Goal: Transaction & Acquisition: Purchase product/service

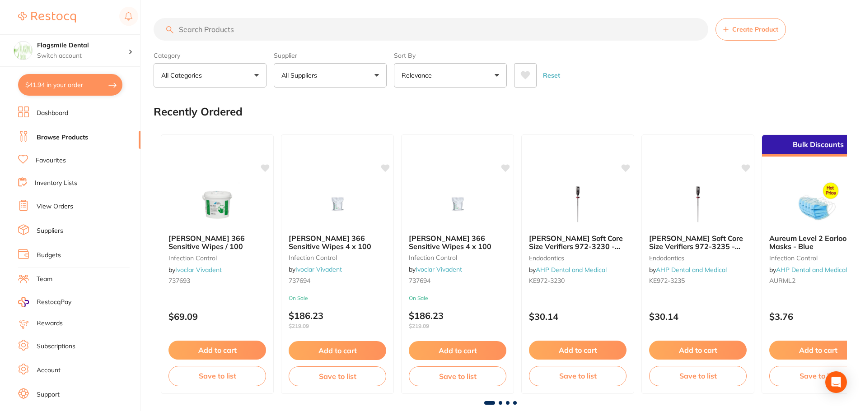
click at [284, 26] on input "search" at bounding box center [431, 29] width 555 height 23
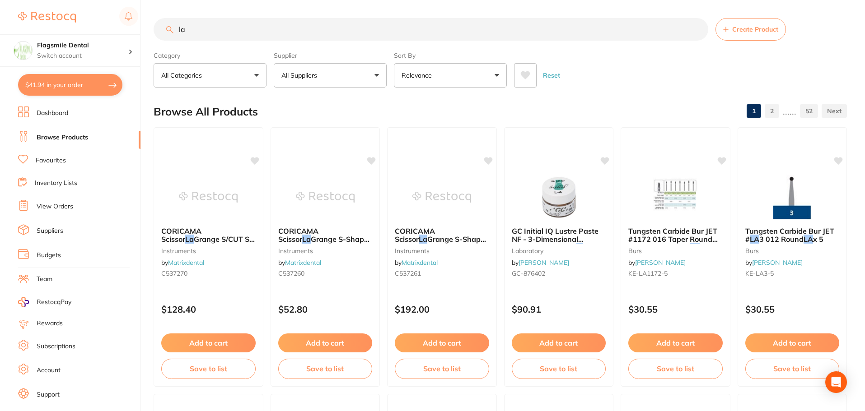
type input "l"
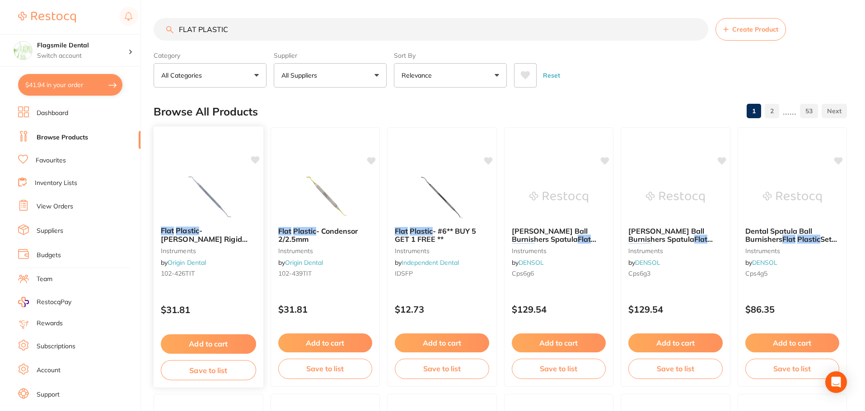
type input "FLAT PLASTIC"
click at [207, 184] on img at bounding box center [208, 197] width 59 height 46
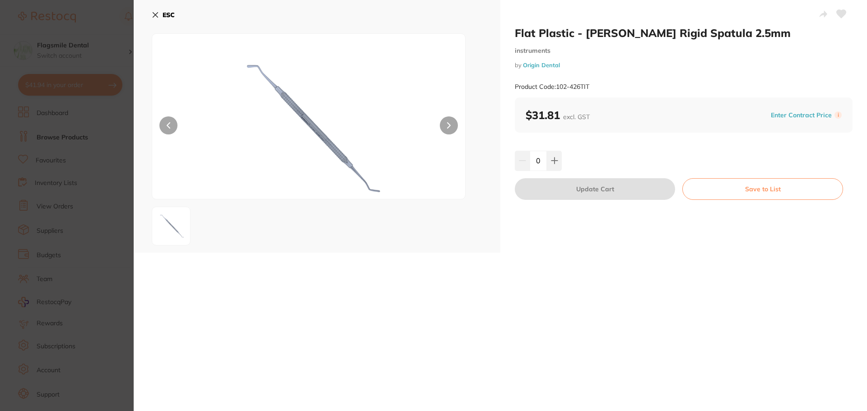
click at [159, 14] on icon at bounding box center [155, 14] width 7 height 7
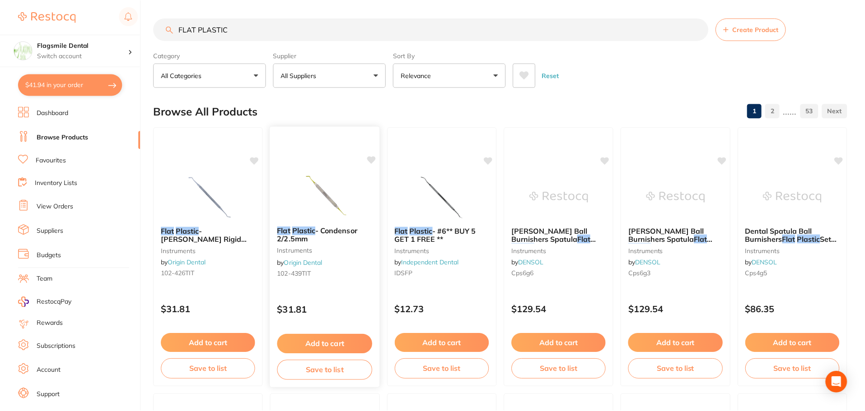
scroll to position [2, 0]
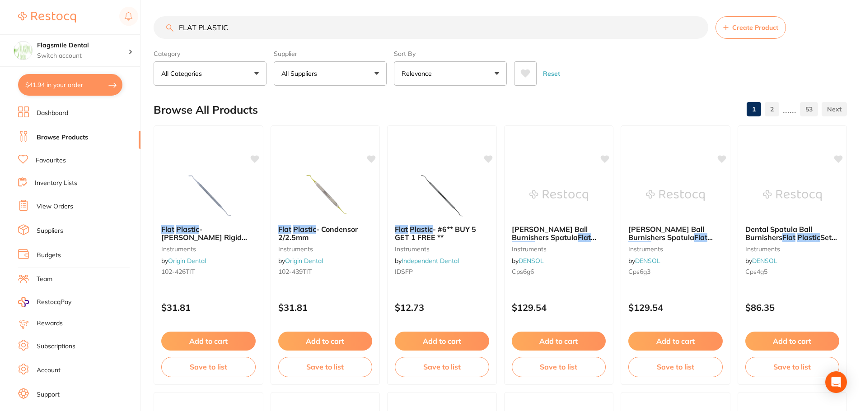
click at [490, 70] on button "Relevance" at bounding box center [450, 73] width 113 height 24
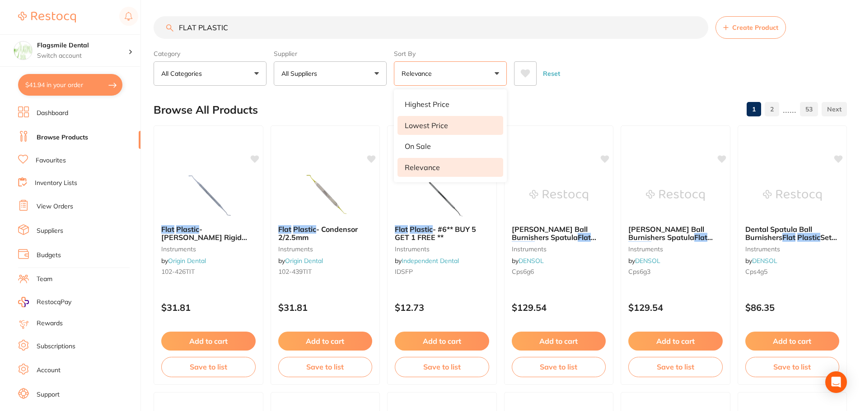
click at [445, 125] on p "Lowest Price" at bounding box center [426, 125] width 43 height 8
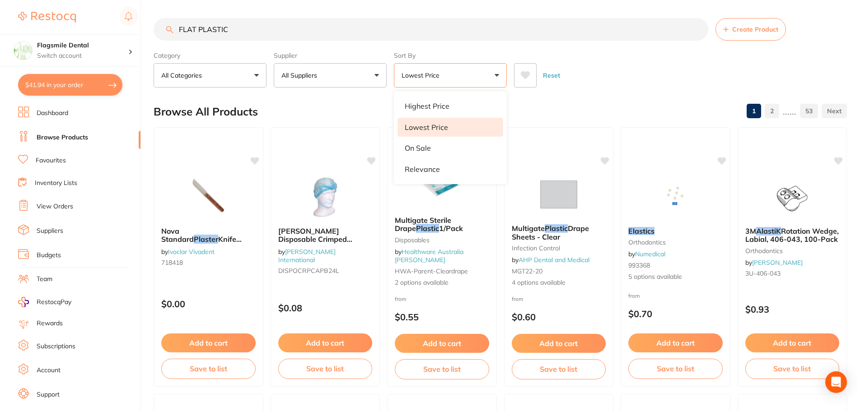
click at [645, 50] on div "Category All Categories All Categories 3D Printing articulating burs Burs CAD/C…" at bounding box center [500, 68] width 693 height 40
click at [472, 84] on button "Lowest Price" at bounding box center [450, 75] width 113 height 24
click at [431, 104] on p "Highest Price" at bounding box center [427, 106] width 45 height 8
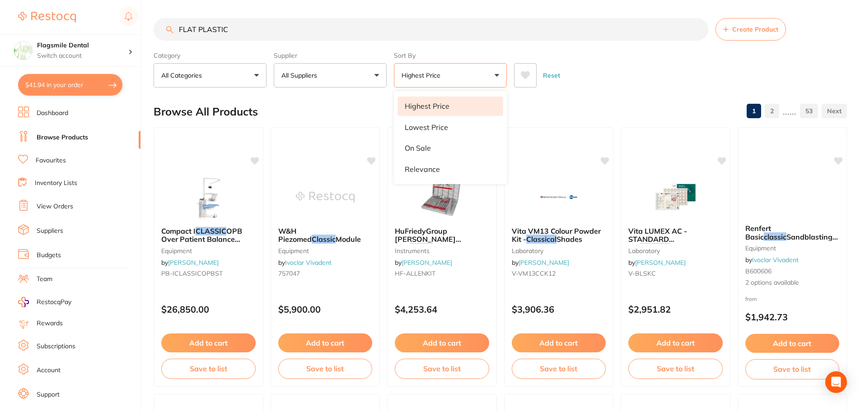
click at [457, 73] on button "Highest Price" at bounding box center [450, 75] width 113 height 24
click at [447, 71] on button "Highest Price" at bounding box center [450, 75] width 113 height 24
click at [418, 147] on p "On Sale" at bounding box center [418, 148] width 26 height 8
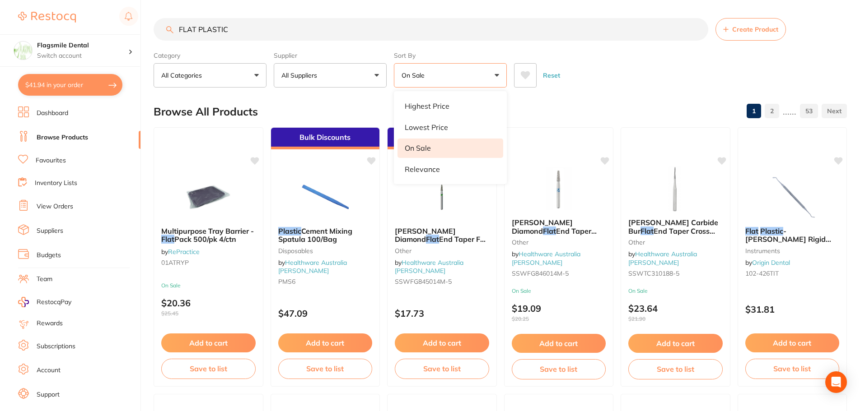
click at [433, 79] on button "On Sale" at bounding box center [450, 75] width 113 height 24
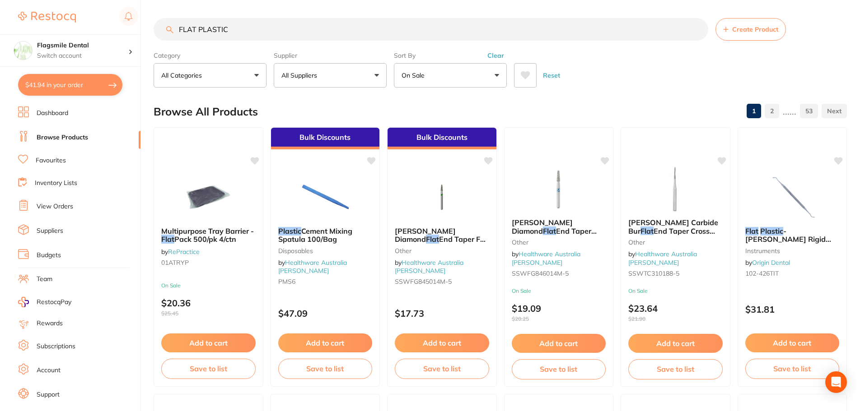
click at [433, 79] on button "On Sale" at bounding box center [450, 75] width 113 height 24
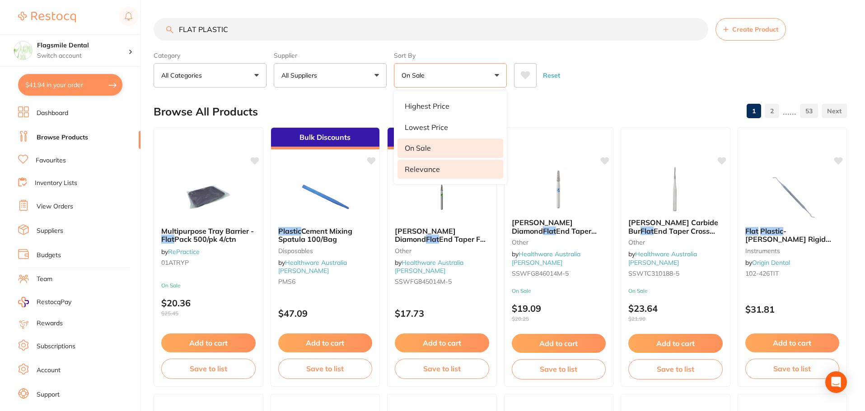
click at [432, 173] on p "Relevance" at bounding box center [422, 169] width 35 height 8
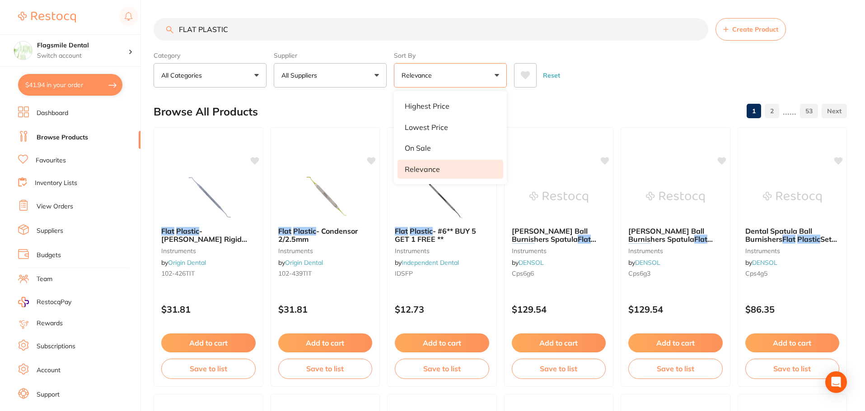
click at [637, 71] on div "Reset" at bounding box center [677, 72] width 326 height 32
click at [437, 189] on img at bounding box center [441, 197] width 59 height 46
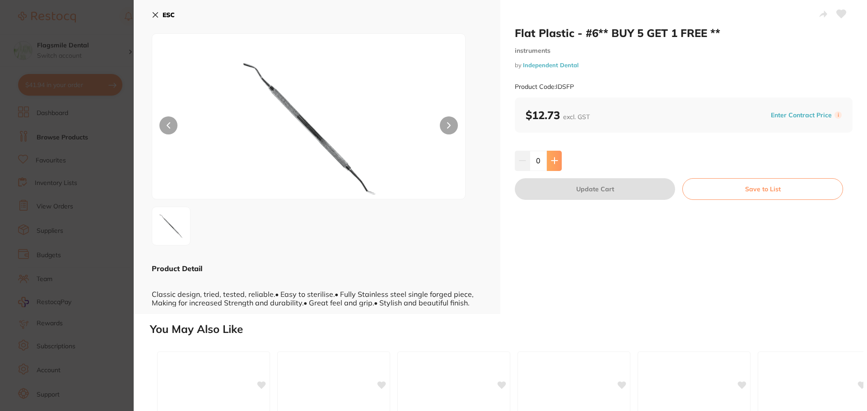
click at [551, 163] on icon at bounding box center [554, 160] width 7 height 7
click at [552, 163] on icon at bounding box center [554, 160] width 7 height 7
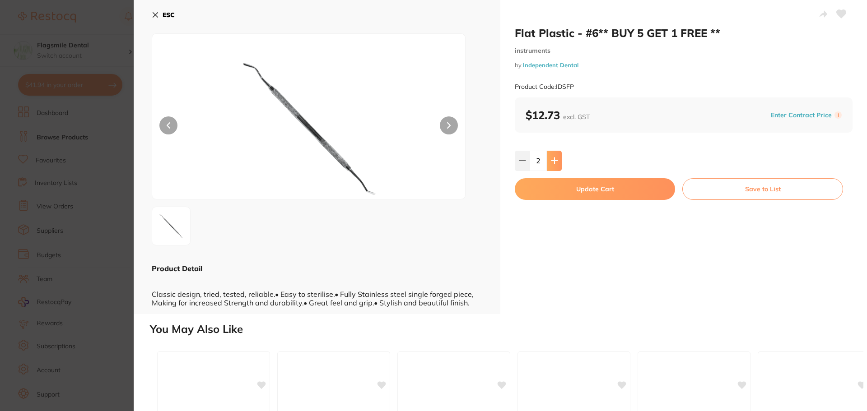
click at [554, 162] on icon at bounding box center [554, 161] width 6 height 6
click at [515, 158] on button at bounding box center [522, 161] width 15 height 20
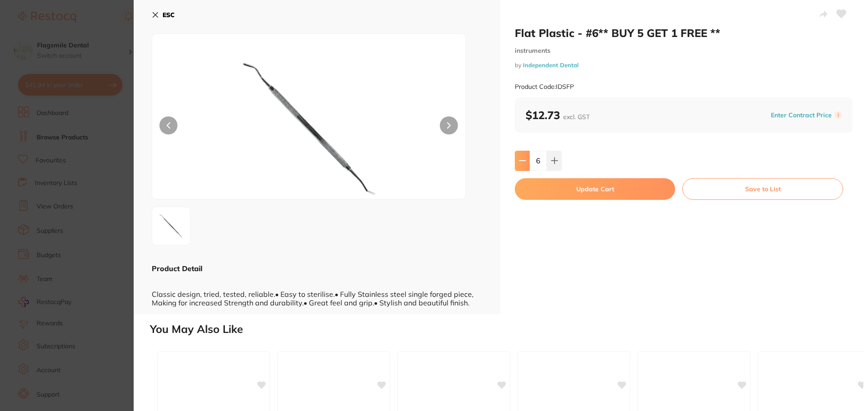
type input "5"
click at [564, 188] on button "Update Cart" at bounding box center [595, 189] width 160 height 22
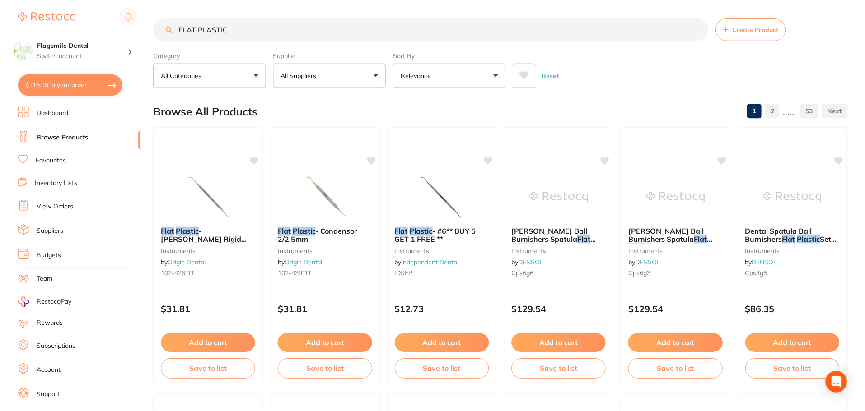
scroll to position [0, 0]
drag, startPoint x: 262, startPoint y: 33, endPoint x: 188, endPoint y: 33, distance: 74.5
click at [188, 33] on input "FLAT PLASTIC" at bounding box center [431, 29] width 555 height 23
type input "AT PLASTICFL"
click at [241, 30] on input "AT PLASTICFL" at bounding box center [431, 29] width 555 height 23
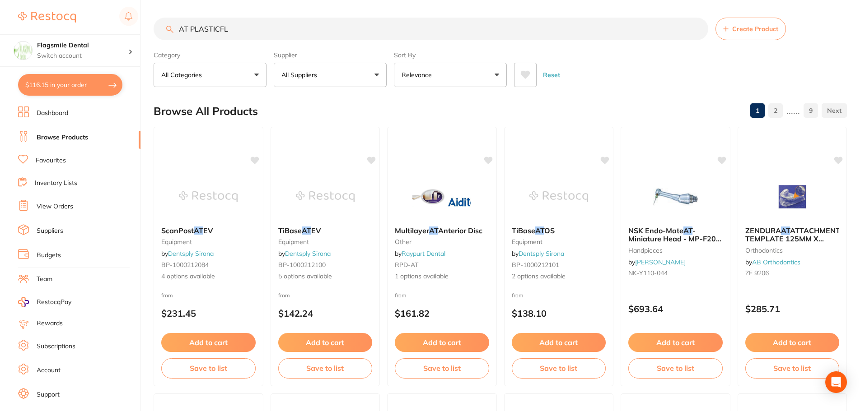
scroll to position [0, 0]
drag, startPoint x: 246, startPoint y: 30, endPoint x: 158, endPoint y: 28, distance: 87.6
click at [158, 28] on input "AT PLASTICFL" at bounding box center [431, 29] width 555 height 23
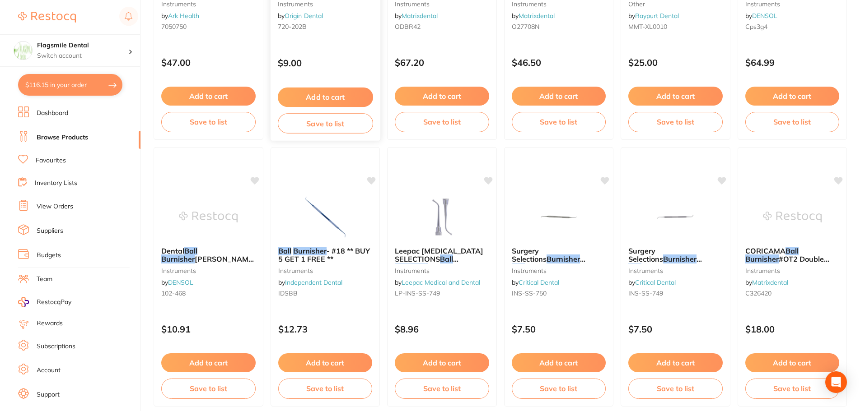
scroll to position [1355, 0]
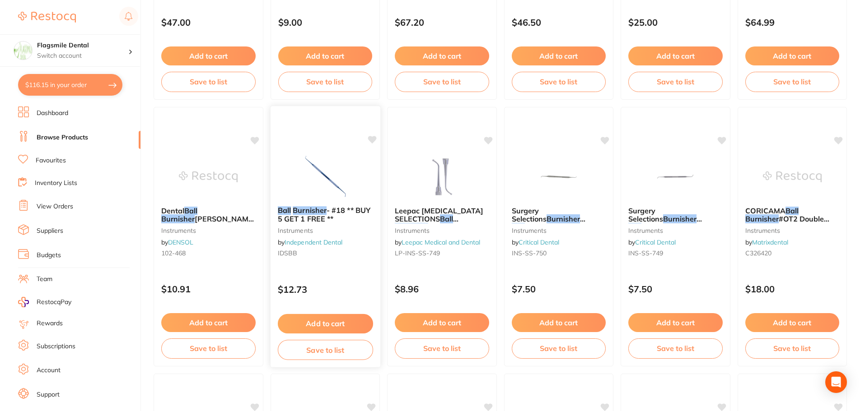
type input "BALL BURNISHER"
click at [335, 183] on img at bounding box center [324, 177] width 59 height 46
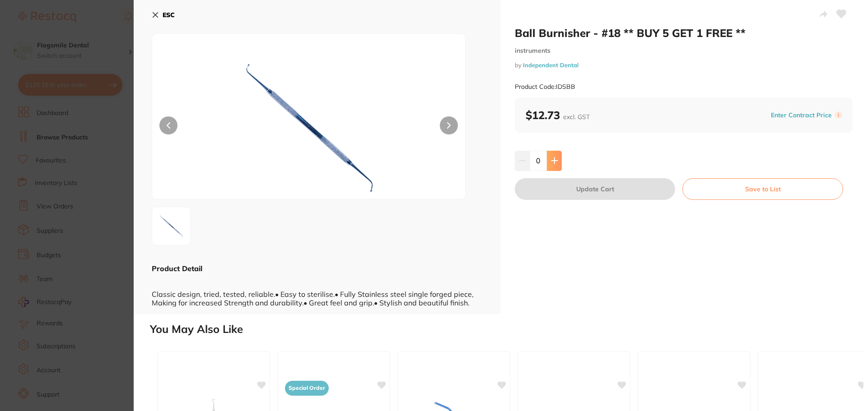
click at [553, 156] on button at bounding box center [554, 161] width 15 height 20
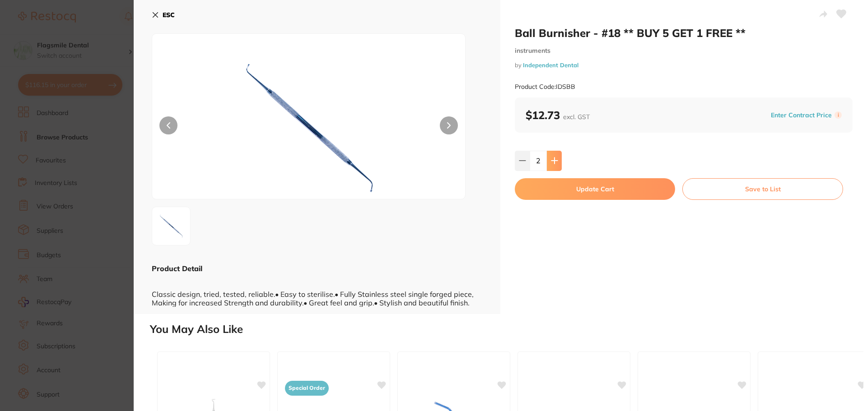
click at [553, 156] on button at bounding box center [554, 161] width 15 height 20
click at [520, 159] on icon at bounding box center [522, 160] width 7 height 7
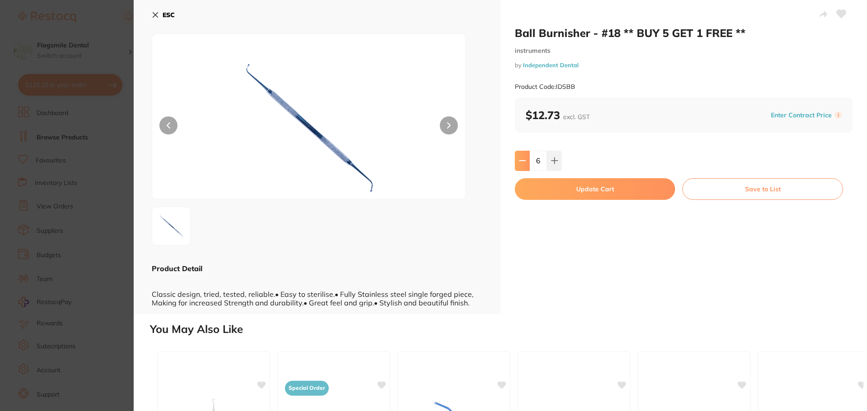
type input "5"
click at [541, 184] on button "Update Cart" at bounding box center [595, 189] width 160 height 22
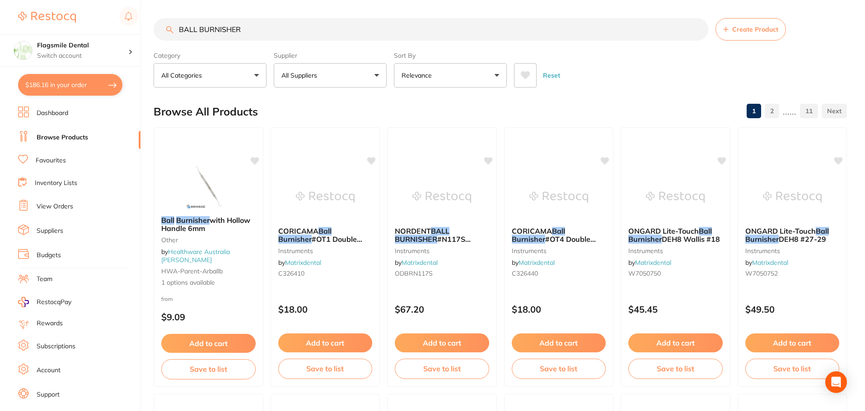
drag, startPoint x: 263, startPoint y: 33, endPoint x: 131, endPoint y: 32, distance: 132.3
click at [131, 32] on div "$186.16 Flagsmile Dental Switch account Flagsmile Dental $186.16 in your order …" at bounding box center [432, 205] width 865 height 411
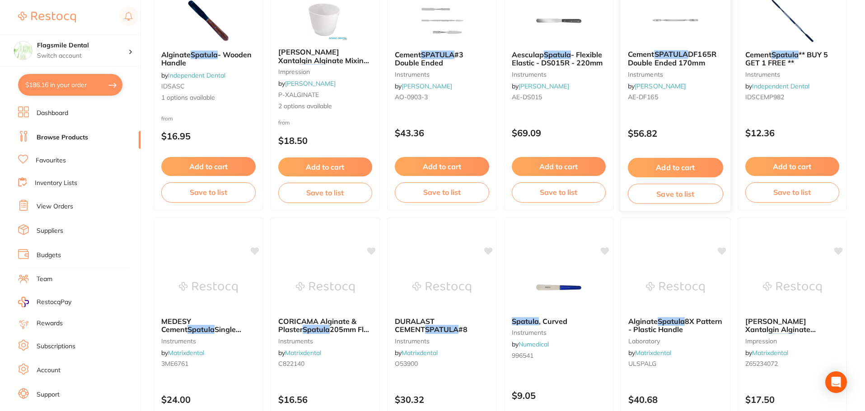
scroll to position [361, 0]
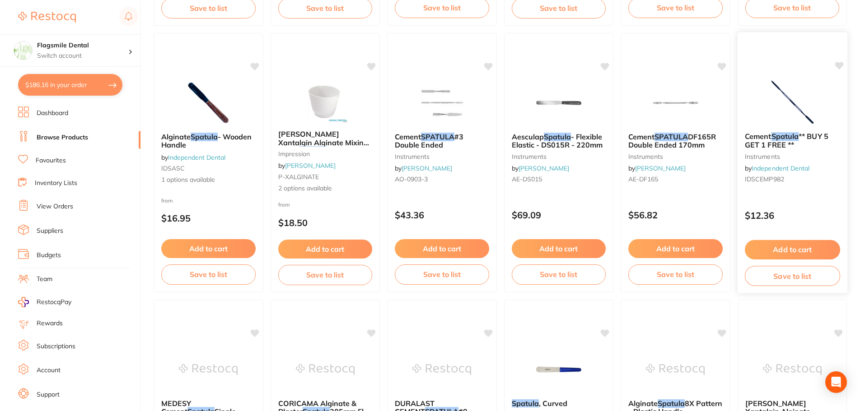
type input "SPATULA"
click at [798, 102] on img at bounding box center [791, 102] width 59 height 46
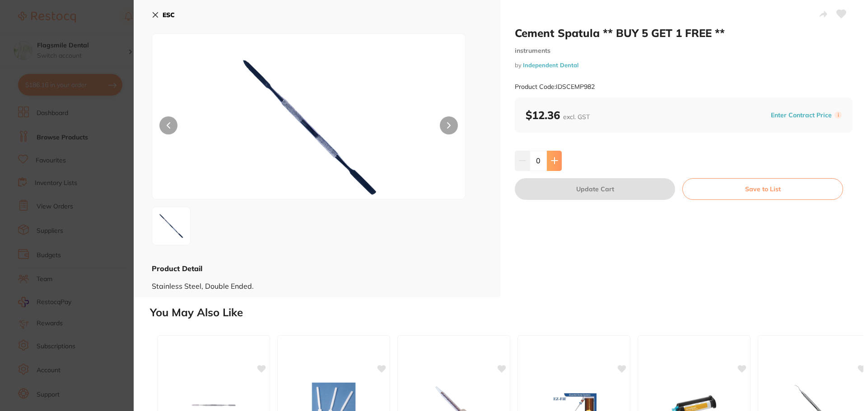
click at [553, 159] on icon at bounding box center [554, 161] width 6 height 6
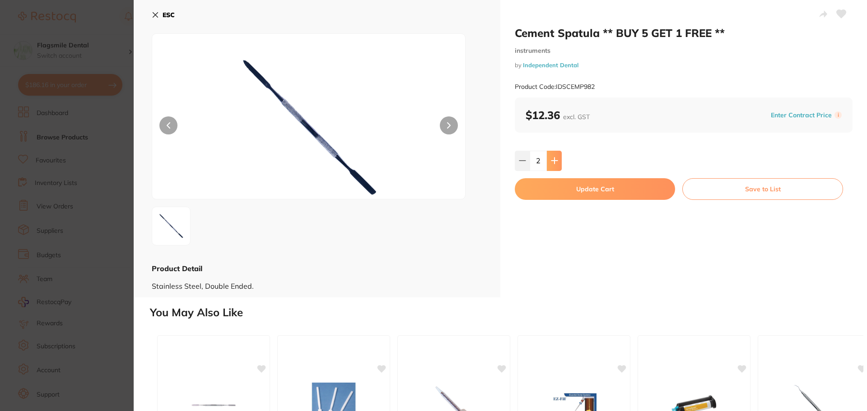
click at [553, 159] on icon at bounding box center [554, 161] width 6 height 6
type input "5"
click at [560, 186] on button "Update Cart" at bounding box center [595, 189] width 160 height 22
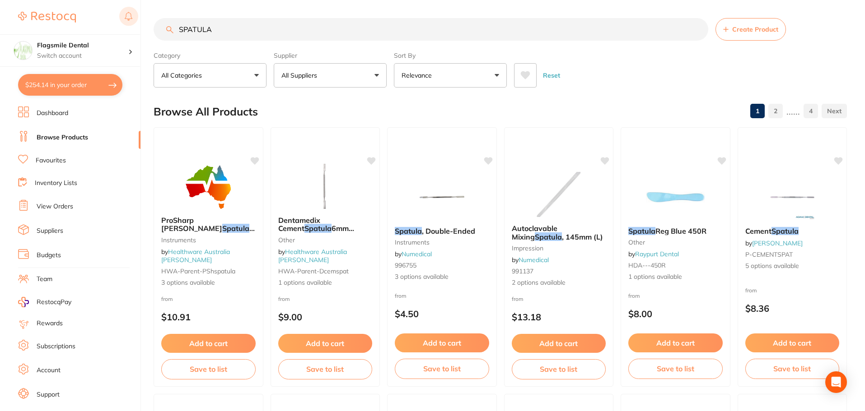
drag, startPoint x: 234, startPoint y: 24, endPoint x: 134, endPoint y: 23, distance: 100.3
click at [134, 23] on div "$254.14 Flagsmile Dental Switch account Flagsmile Dental $254.14 in your order …" at bounding box center [432, 205] width 865 height 411
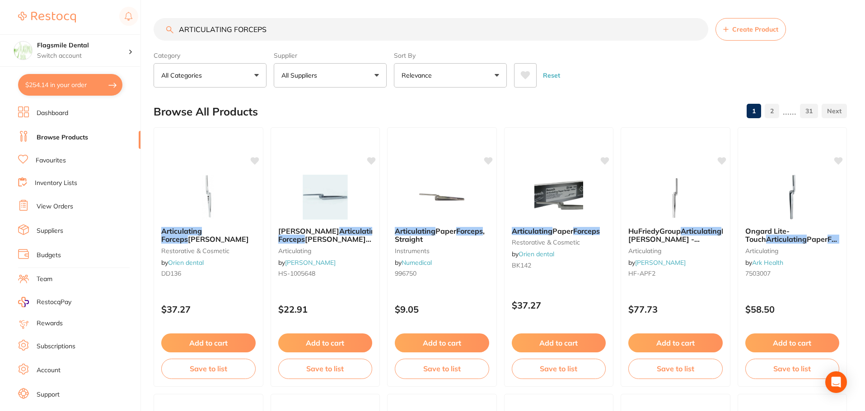
type input "ARTICULATING FORCEPS"
click at [358, 78] on button "All Suppliers" at bounding box center [330, 75] width 113 height 24
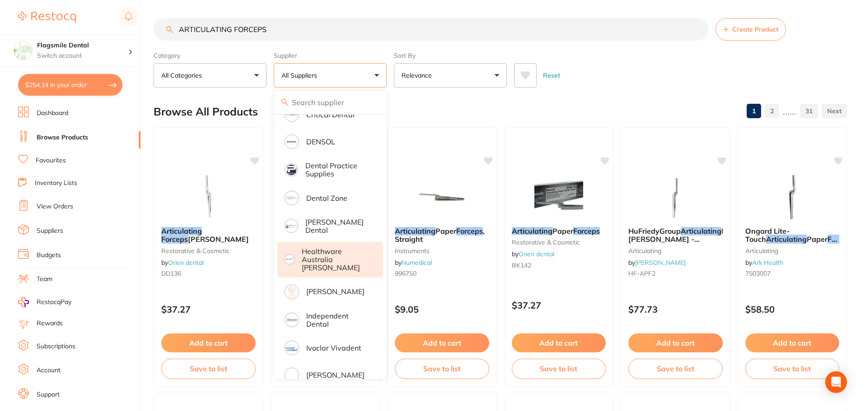
scroll to position [226, 0]
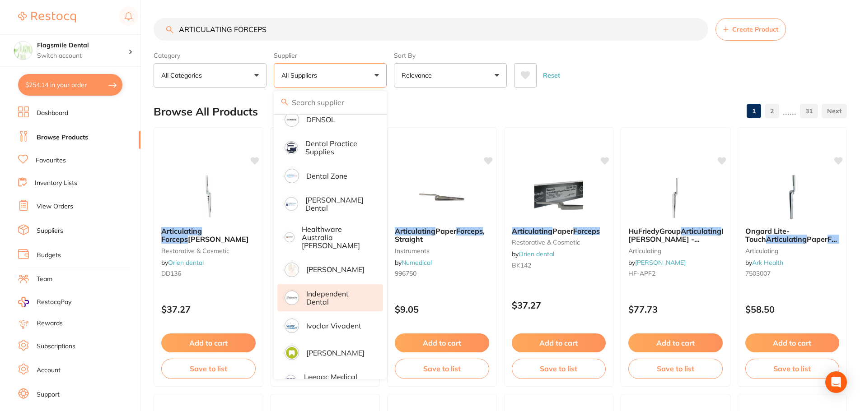
click at [332, 290] on p "Independent Dental" at bounding box center [338, 298] width 64 height 17
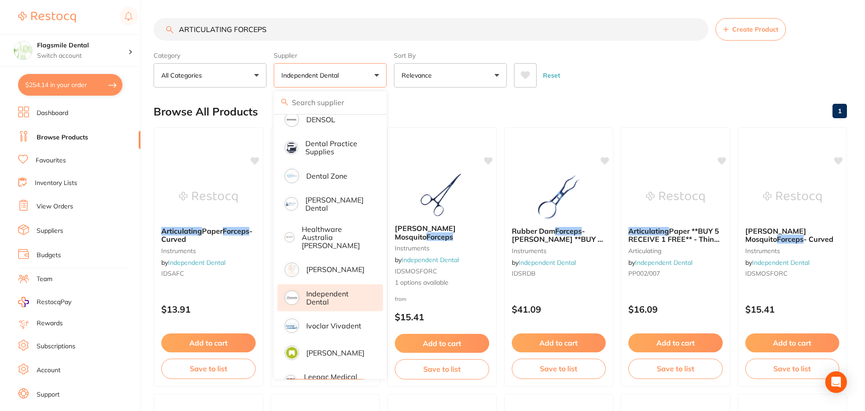
click at [678, 37] on input "ARTICULATING FORCEPS" at bounding box center [431, 29] width 555 height 23
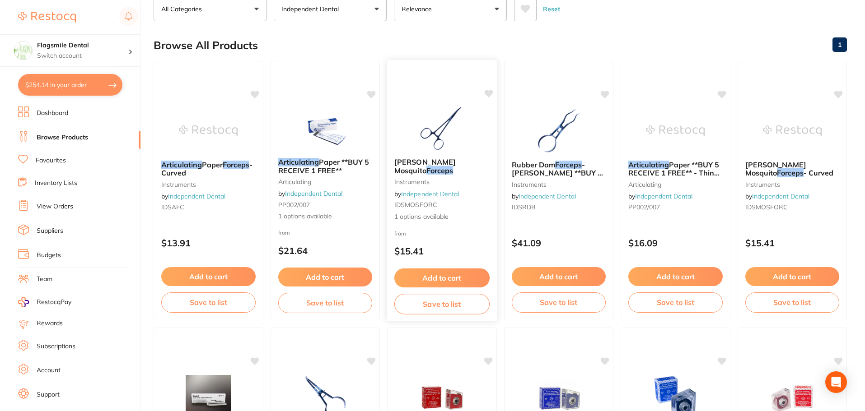
scroll to position [0, 0]
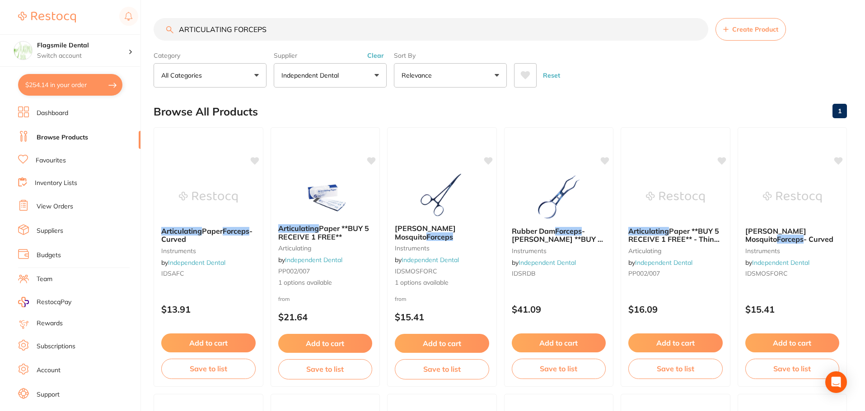
click at [282, 28] on input "ARTICULATING FORCEPS" at bounding box center [431, 29] width 555 height 23
click at [347, 74] on button "Independent Dental" at bounding box center [330, 75] width 113 height 24
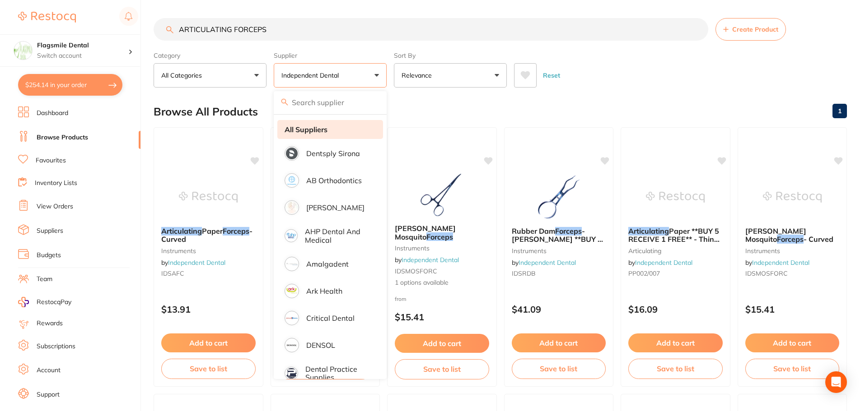
click at [313, 127] on strong "All Suppliers" at bounding box center [306, 130] width 43 height 8
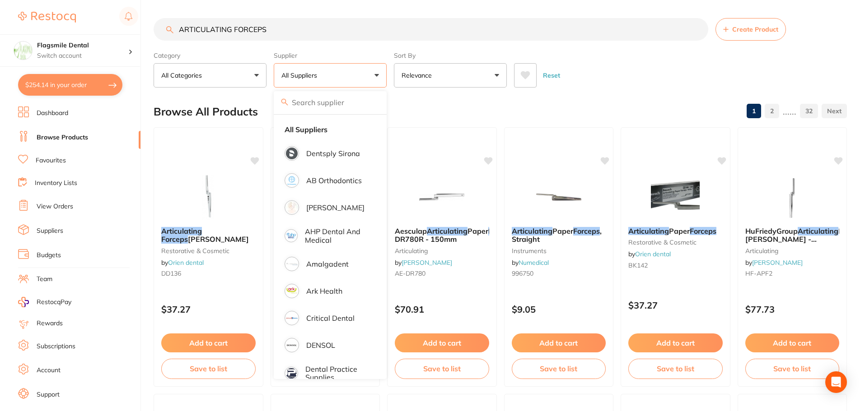
click at [615, 47] on section "ARTICULATING FORCEPS Create Product Category All Categories All Categories 3D P…" at bounding box center [500, 53] width 693 height 70
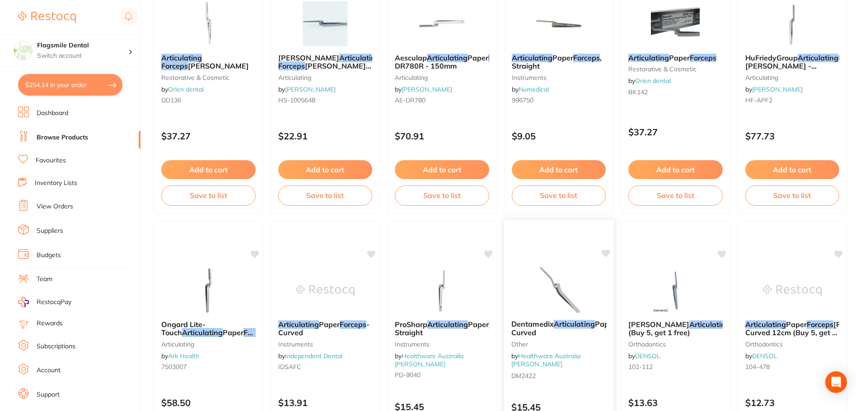
scroll to position [226, 0]
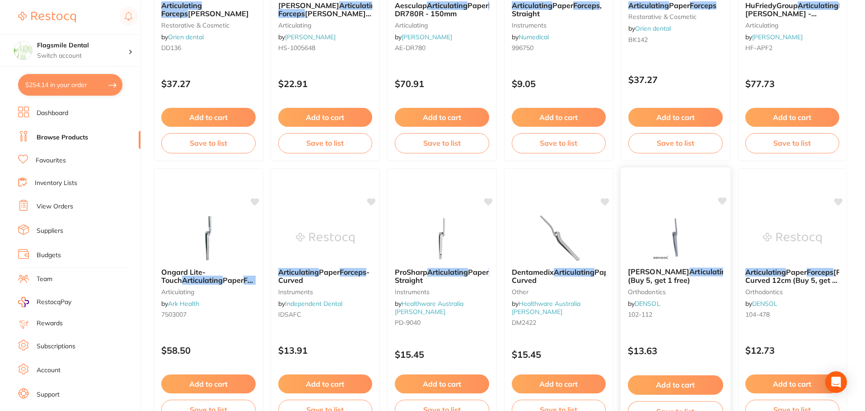
click at [656, 218] on img at bounding box center [675, 238] width 59 height 46
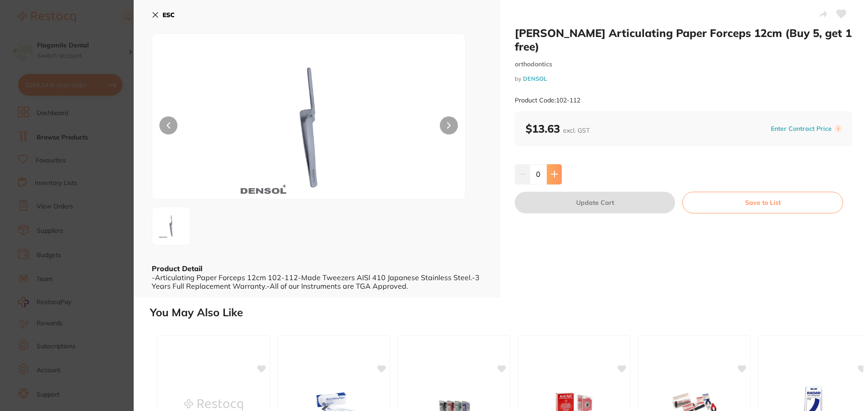
click at [556, 171] on icon at bounding box center [554, 174] width 7 height 7
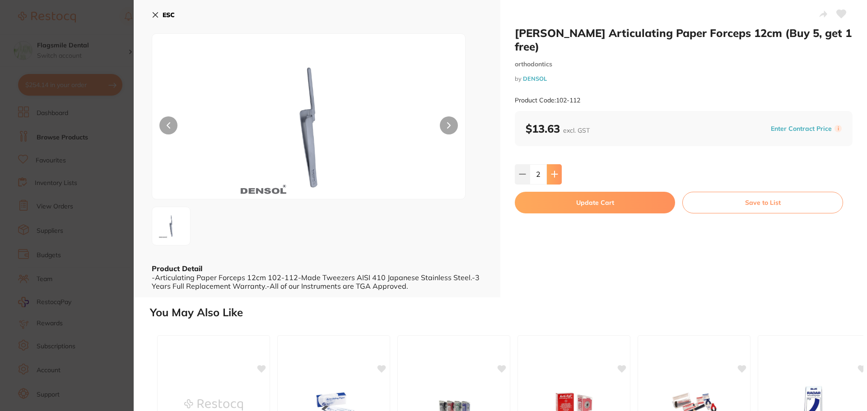
click at [556, 171] on icon at bounding box center [554, 174] width 7 height 7
type input "5"
click at [581, 192] on button "Update Cart" at bounding box center [595, 203] width 160 height 22
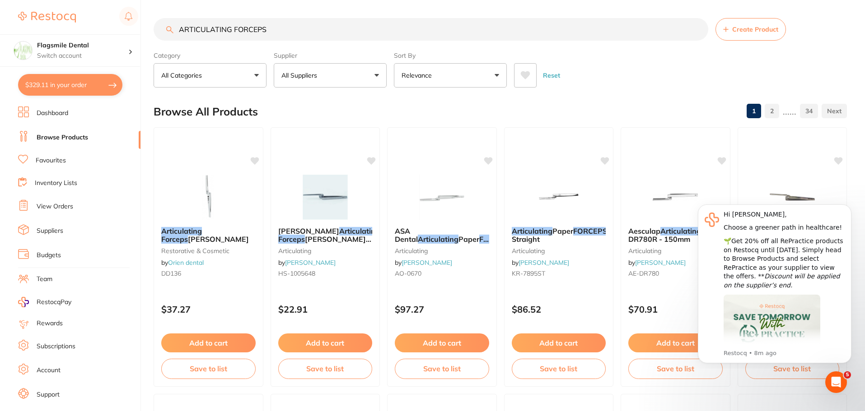
drag, startPoint x: 281, startPoint y: 33, endPoint x: 86, endPoint y: 30, distance: 195.6
click at [86, 30] on div "$329.11 Flagsmile Dental Switch account Flagsmile Dental $329.11 in your order …" at bounding box center [432, 205] width 865 height 411
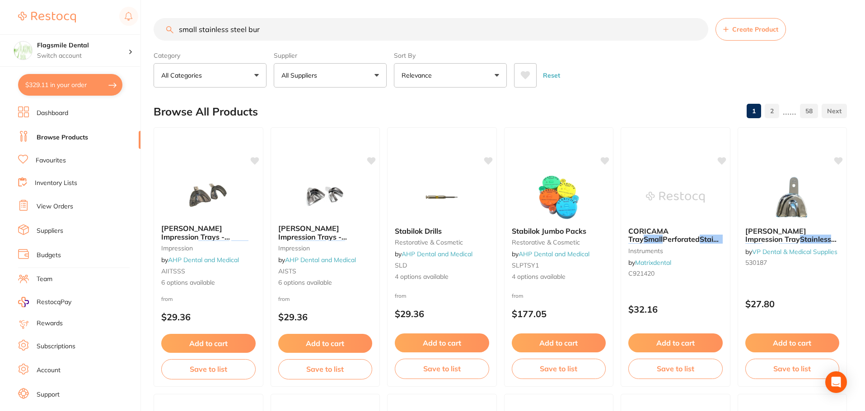
type input "small stainless steel burs"
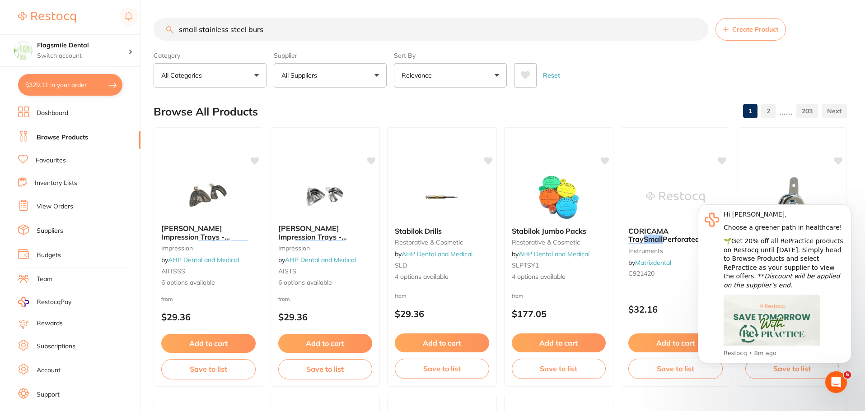
click at [328, 29] on input "small stainless steel burs" at bounding box center [431, 29] width 555 height 23
drag, startPoint x: 261, startPoint y: 22, endPoint x: 266, endPoint y: 25, distance: 5.1
click at [261, 22] on input "small stainless steel burs" at bounding box center [431, 29] width 555 height 23
drag, startPoint x: 281, startPoint y: 30, endPoint x: 126, endPoint y: 30, distance: 155.8
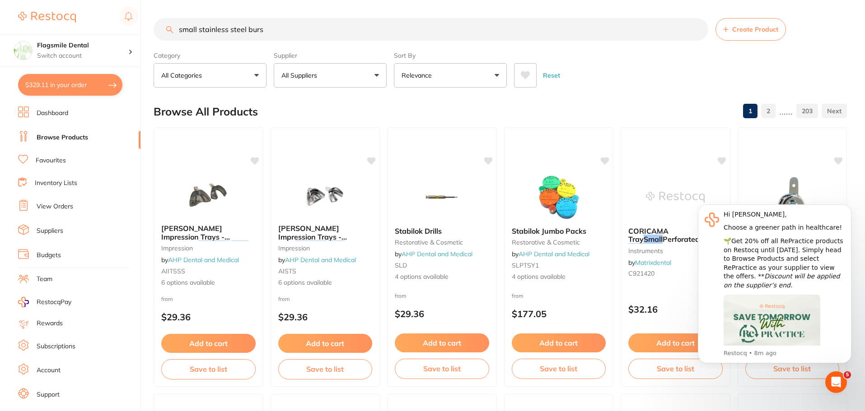
click at [126, 30] on div "$329.11 Flagsmile Dental Switch account Flagsmile Dental $329.11 in your order …" at bounding box center [432, 205] width 865 height 411
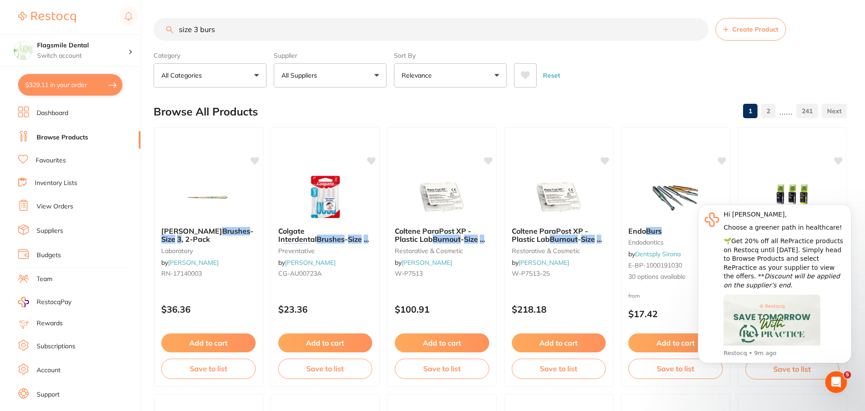
click at [328, 27] on input "size 3 burs" at bounding box center [431, 29] width 555 height 23
drag, startPoint x: 309, startPoint y: 28, endPoint x: 123, endPoint y: 28, distance: 186.1
click at [123, 28] on div "$329.11 Flagsmile Dental Switch account Flagsmile Dental $329.11 in your order …" at bounding box center [432, 205] width 865 height 411
paste input "low speed autoclavable"
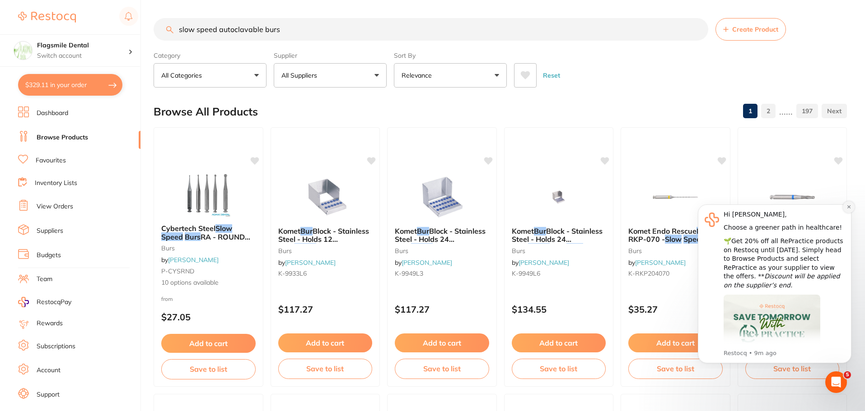
click at [849, 205] on icon "Dismiss notification" at bounding box center [848, 207] width 5 height 5
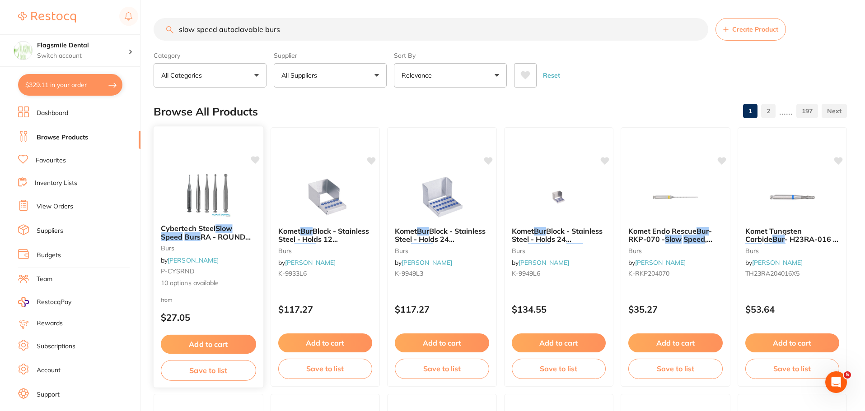
click at [196, 173] on img at bounding box center [208, 195] width 59 height 46
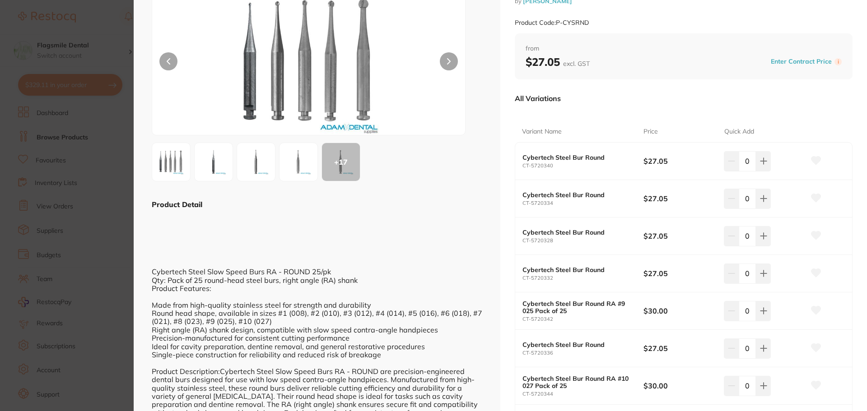
scroll to position [33, 0]
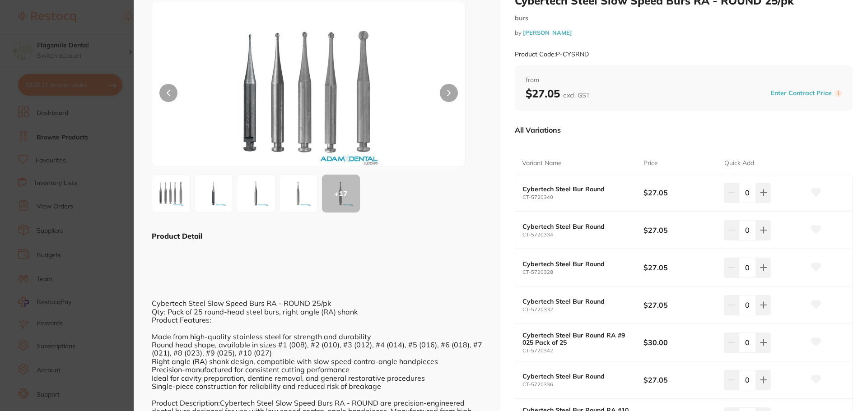
click at [457, 96] on button at bounding box center [449, 93] width 18 height 18
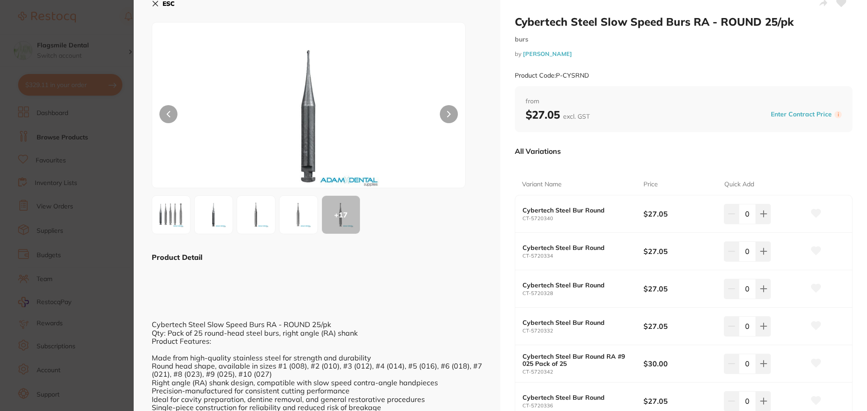
scroll to position [0, 0]
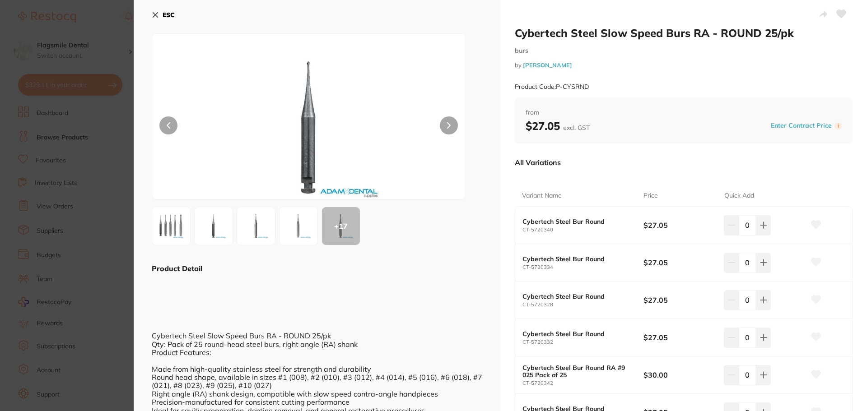
click at [449, 124] on icon at bounding box center [449, 125] width 4 height 6
click at [103, 109] on section "Cybertech Steel Slow Speed Burs RA - ROUND 25/pk burs by [PERSON_NAME] Product …" at bounding box center [433, 205] width 867 height 411
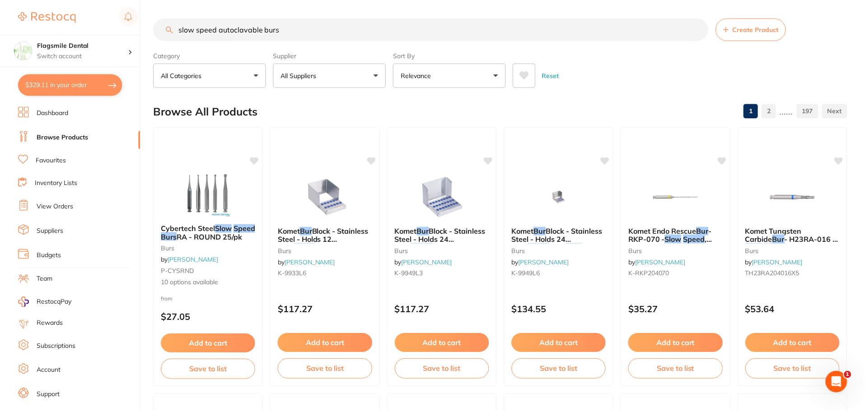
scroll to position [1, 0]
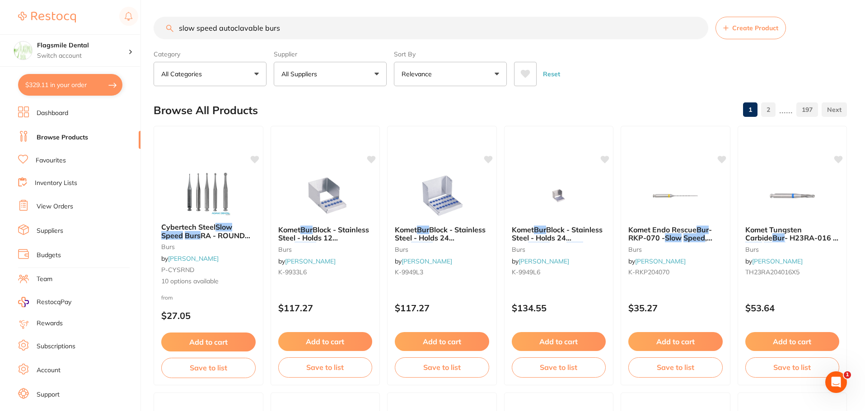
click at [341, 74] on button "All Suppliers" at bounding box center [330, 74] width 113 height 24
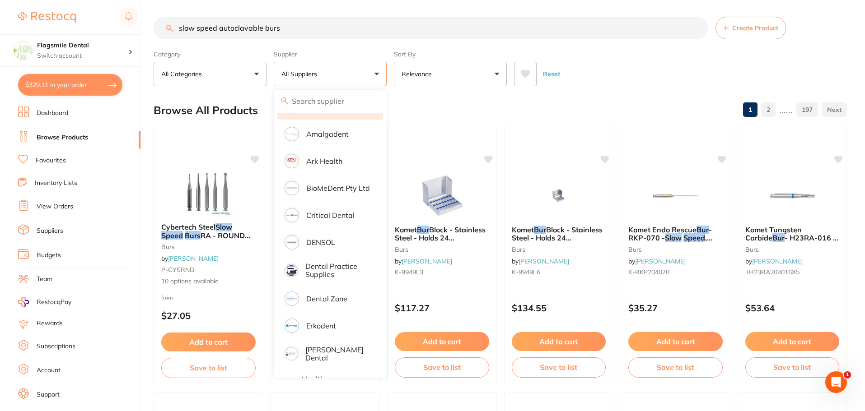
scroll to position [135, 0]
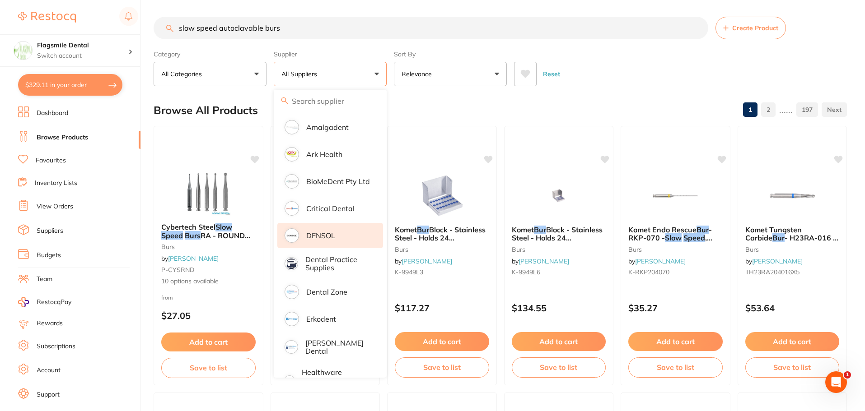
click at [317, 237] on p "DENSOL" at bounding box center [320, 236] width 29 height 8
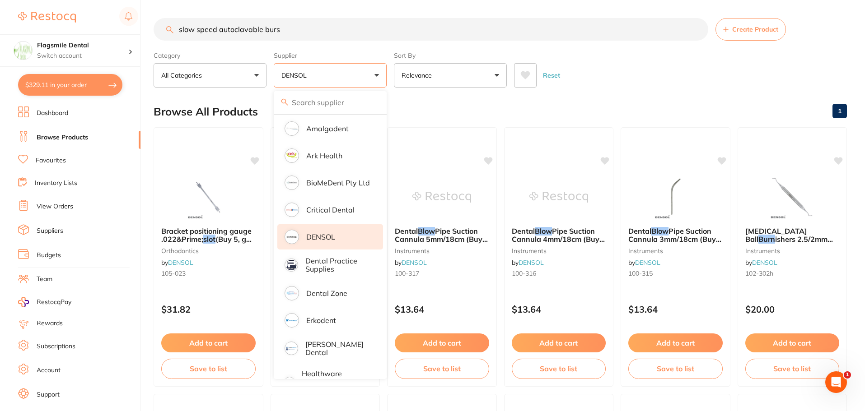
scroll to position [0, 0]
click at [651, 79] on div "Reset" at bounding box center [677, 72] width 326 height 32
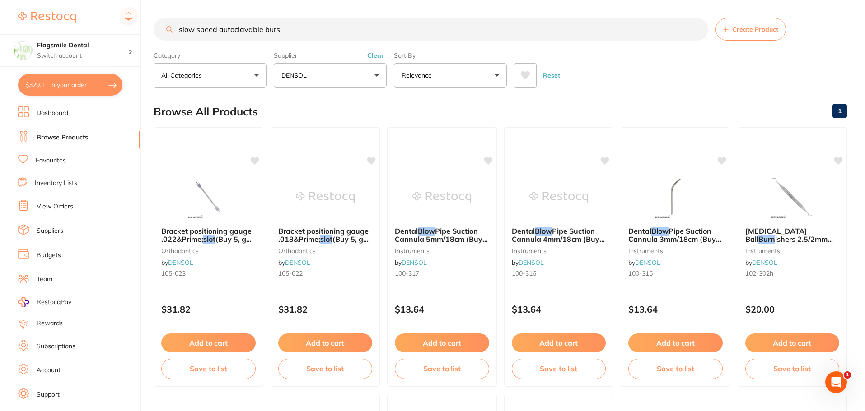
drag, startPoint x: 285, startPoint y: 22, endPoint x: 273, endPoint y: 23, distance: 12.3
click at [273, 23] on input "slow speed autoclavable burs" at bounding box center [431, 29] width 555 height 23
click at [290, 25] on input "slow speed autoclavable burs" at bounding box center [431, 29] width 555 height 23
drag, startPoint x: 263, startPoint y: 28, endPoint x: 220, endPoint y: 30, distance: 42.9
click at [220, 30] on input "slow speed autoclavable burs" at bounding box center [431, 29] width 555 height 23
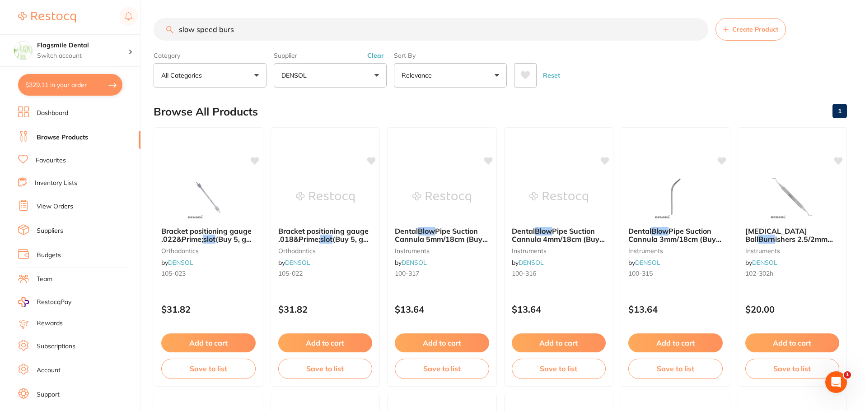
type input "slow speed burs"
click at [320, 74] on button "DENSOL" at bounding box center [330, 75] width 113 height 24
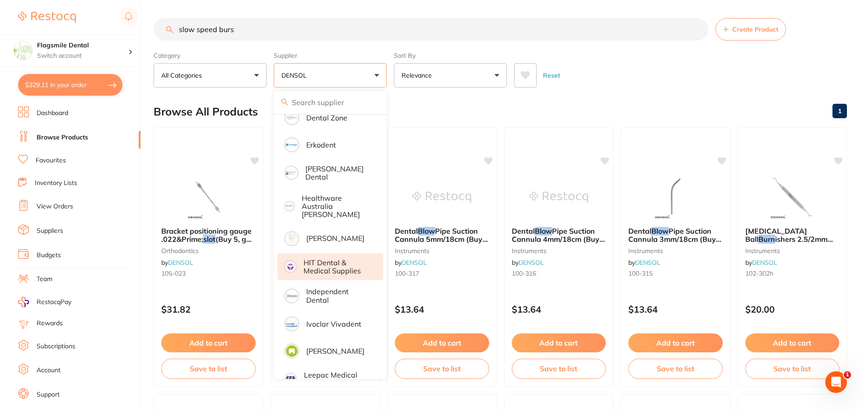
scroll to position [316, 0]
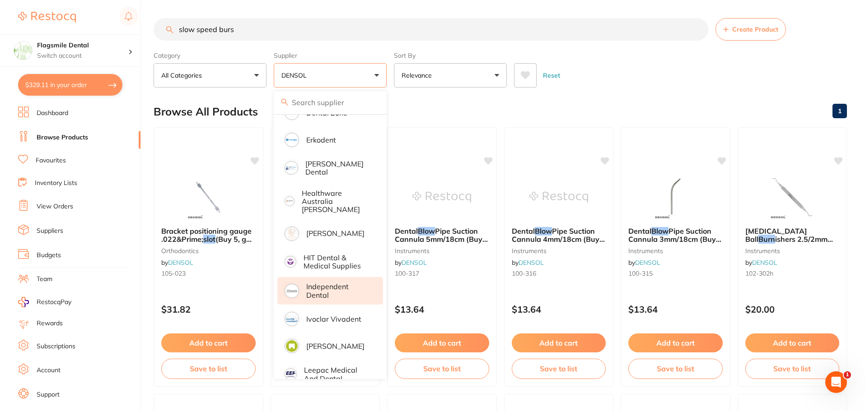
click at [324, 283] on p "Independent Dental" at bounding box center [338, 291] width 64 height 17
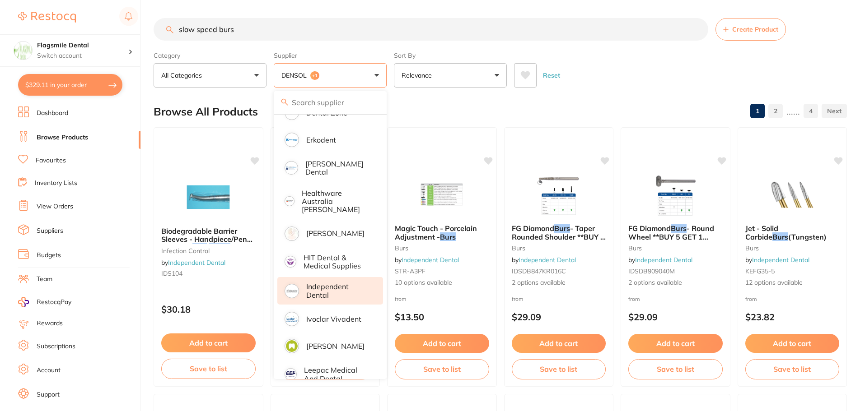
click at [672, 42] on section "slow speed burs Create Product Category All Categories All Categories burs disp…" at bounding box center [500, 53] width 693 height 70
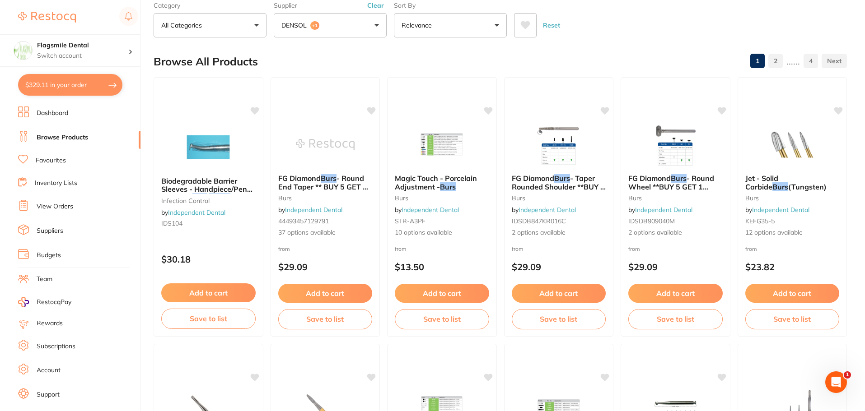
scroll to position [0, 0]
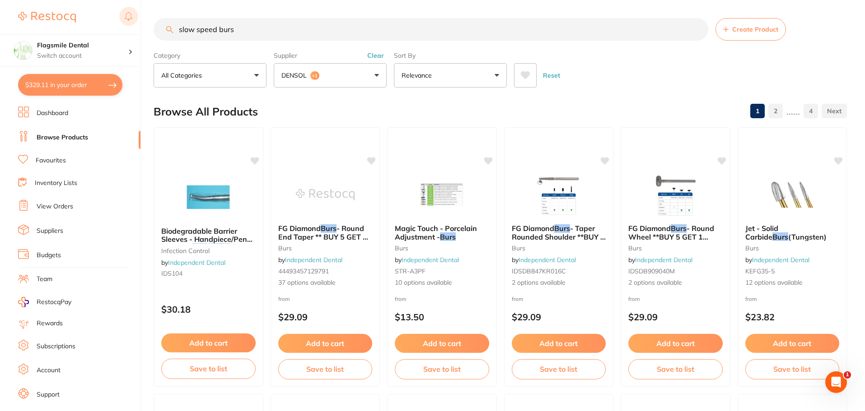
drag, startPoint x: 297, startPoint y: 26, endPoint x: 123, endPoint y: 10, distance: 174.5
click at [123, 10] on div "$329.11 Flagsmile Dental Switch account Flagsmile Dental $329.11 in your order …" at bounding box center [432, 205] width 865 height 411
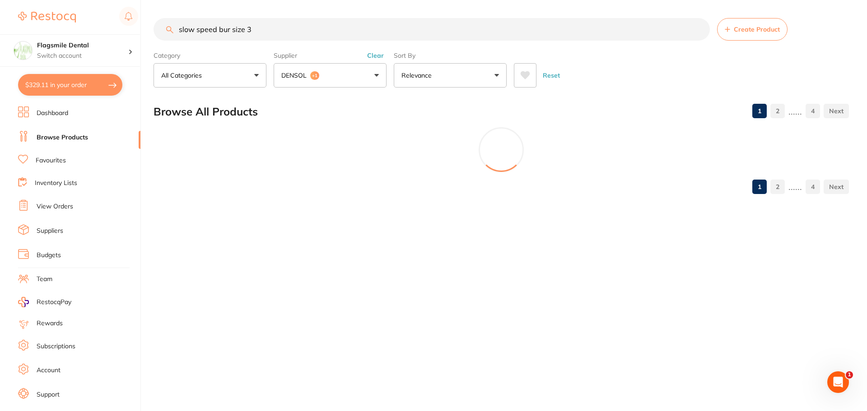
click at [335, 71] on button "DENSOL +1" at bounding box center [330, 75] width 113 height 24
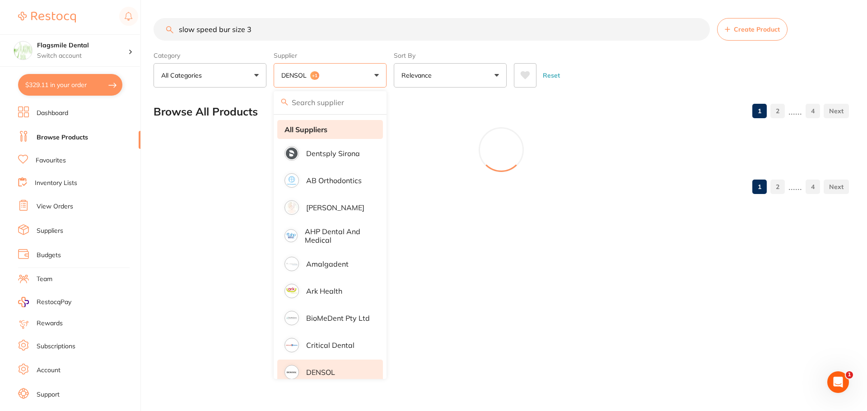
click at [322, 126] on strong "All Suppliers" at bounding box center [306, 130] width 43 height 8
click at [583, 73] on div "Reset" at bounding box center [678, 72] width 328 height 32
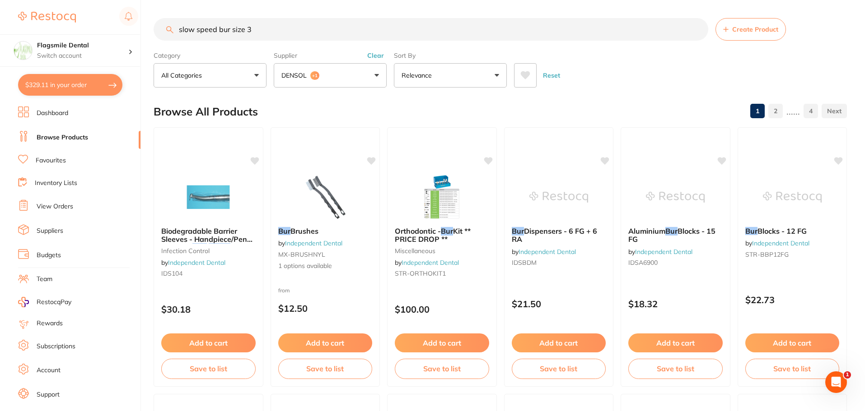
click at [327, 65] on button "DENSOL +1" at bounding box center [330, 75] width 113 height 24
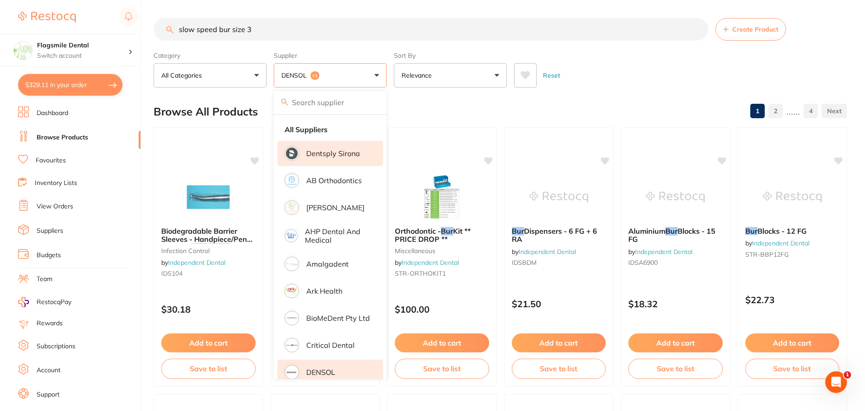
click at [306, 143] on li "Dentsply Sirona" at bounding box center [330, 153] width 106 height 25
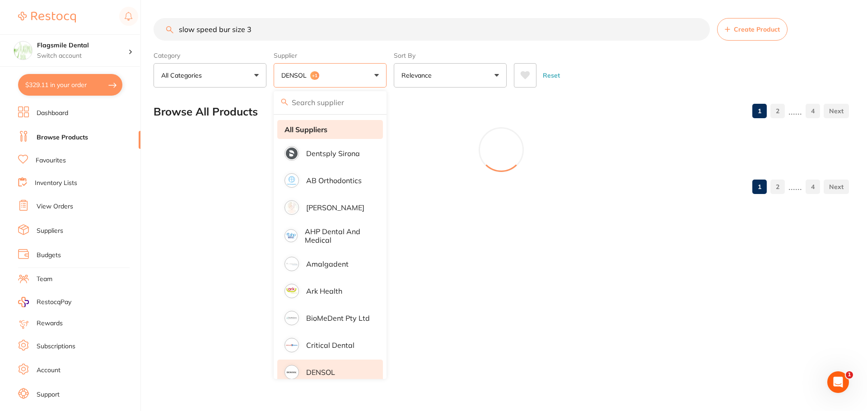
click at [319, 130] on strong "All Suppliers" at bounding box center [306, 130] width 43 height 8
click at [311, 129] on strong "All Suppliers" at bounding box center [306, 130] width 43 height 8
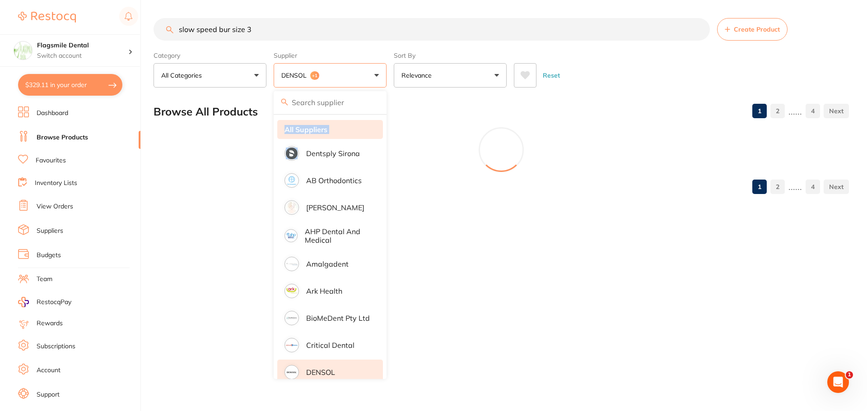
click at [355, 128] on li "All Suppliers" at bounding box center [330, 129] width 106 height 19
click at [346, 73] on button "DENSOL +1" at bounding box center [330, 75] width 113 height 24
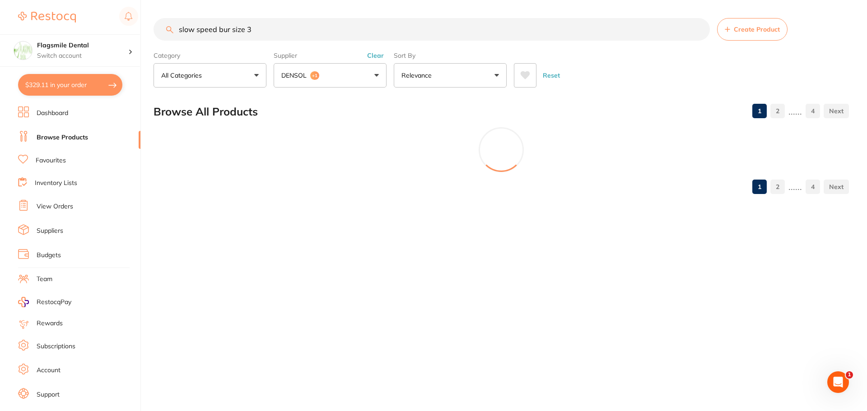
click at [373, 51] on div "Supplier DENSOL +1 All Suppliers Dentsply Sirona AB Orthodontics [PERSON_NAME] …" at bounding box center [330, 68] width 113 height 40
click at [373, 54] on button "Clear" at bounding box center [375, 55] width 22 height 8
click at [375, 57] on button "Clear" at bounding box center [375, 55] width 22 height 8
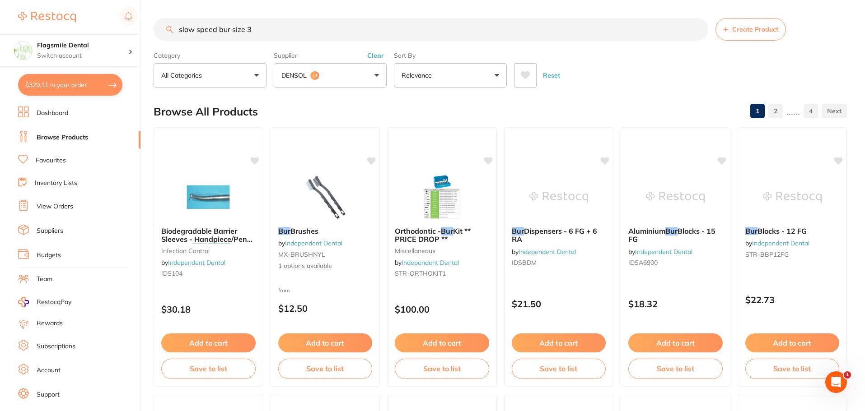
drag, startPoint x: 241, startPoint y: 32, endPoint x: 157, endPoint y: 29, distance: 84.5
click at [157, 29] on input "slow speed bur size 3" at bounding box center [431, 29] width 555 height 23
click at [219, 31] on input "slow speed bur size 3" at bounding box center [431, 29] width 555 height 23
drag, startPoint x: 219, startPoint y: 31, endPoint x: 141, endPoint y: 29, distance: 78.1
click at [141, 29] on div "$329.11 Flagsmile Dental Switch account Flagsmile Dental $329.11 in your order …" at bounding box center [432, 205] width 865 height 411
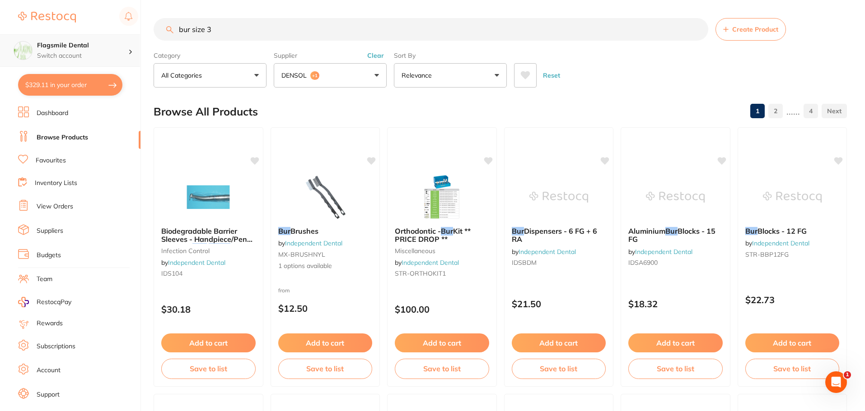
type input "bur size 3"
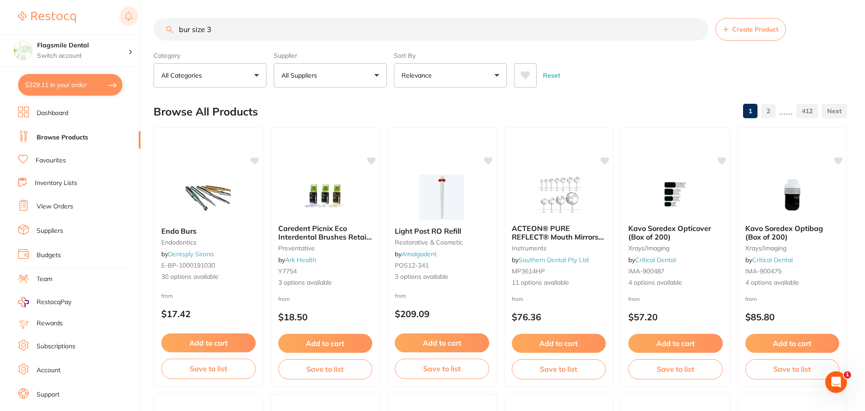
drag, startPoint x: 229, startPoint y: 23, endPoint x: 127, endPoint y: 18, distance: 102.2
click at [129, 19] on div "$329.11 Flagsmile Dental Switch account Flagsmile Dental $329.11 in your order …" at bounding box center [432, 205] width 865 height 411
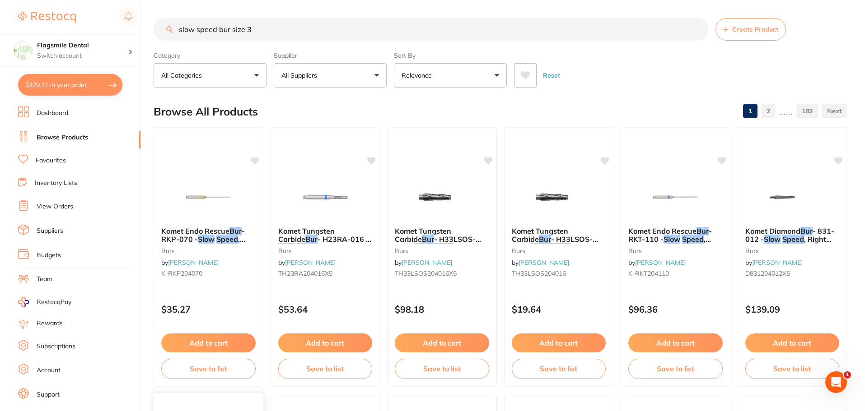
type input "slow speed bur size 3"
